Goal: Transaction & Acquisition: Obtain resource

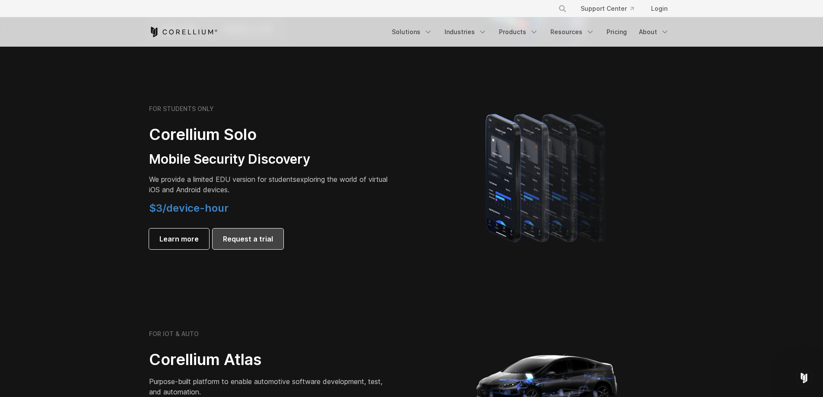
click at [241, 241] on span "Request a trial" at bounding box center [248, 239] width 50 height 10
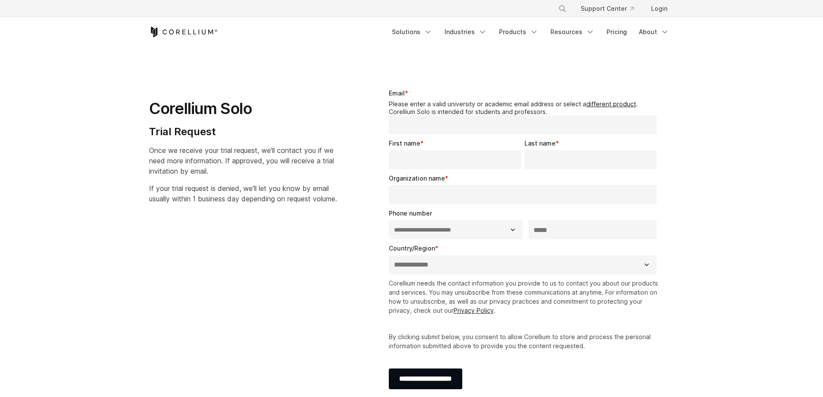
select select "**"
